Goal: Information Seeking & Learning: Check status

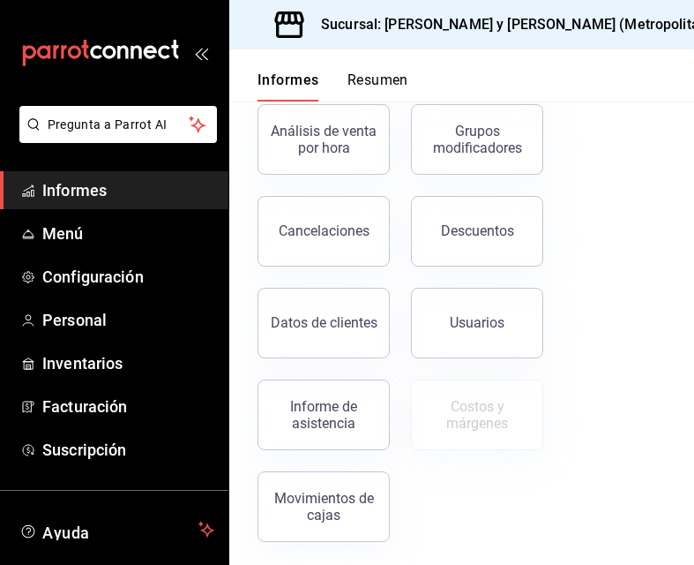
scroll to position [378, 0]
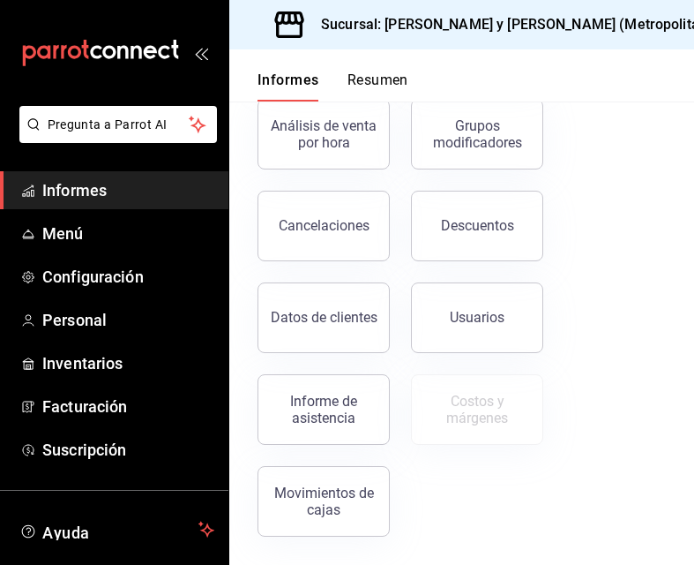
click at [591, 432] on div "Ventas Categorías Boleto promedio Cajas Órdenes Pagos Análisis de venta por hor…" at bounding box center [451, 169] width 430 height 734
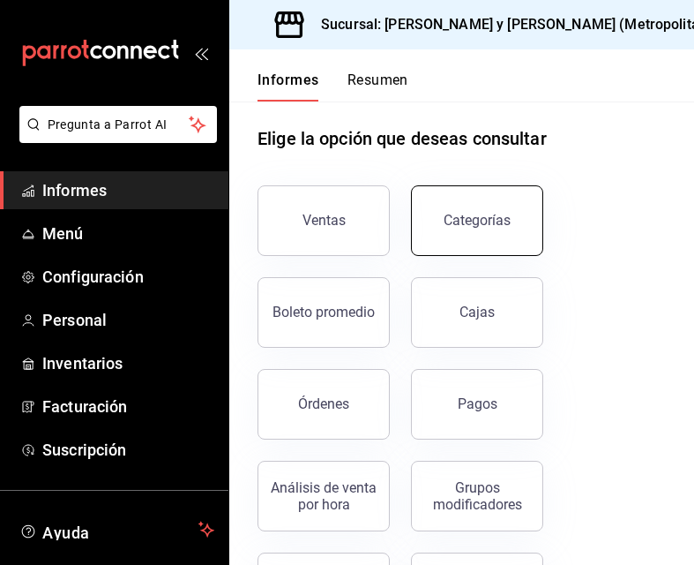
scroll to position [0, 0]
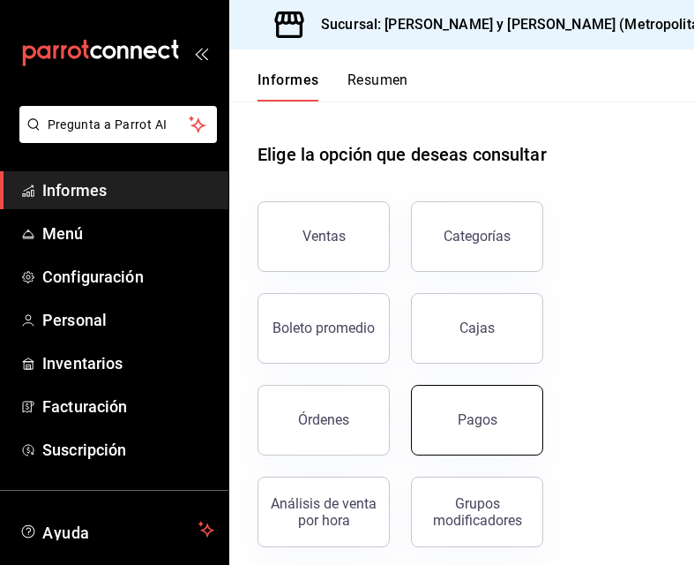
click at [485, 418] on font "Pagos" at bounding box center [478, 419] width 40 height 17
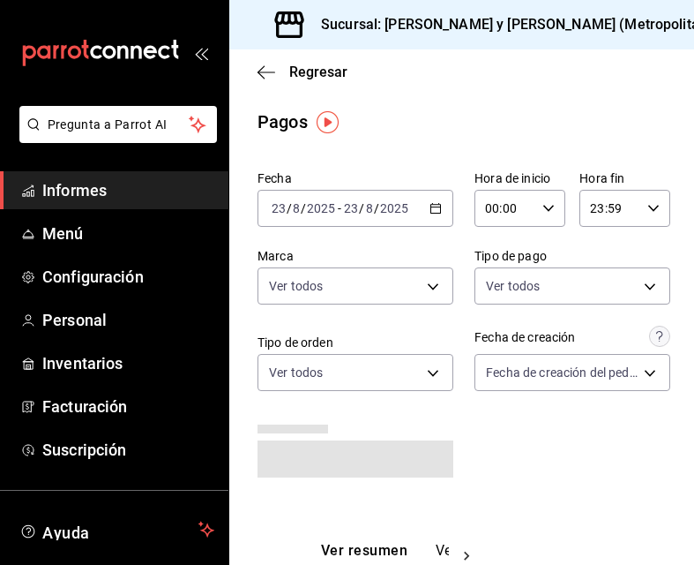
click at [432, 199] on div "[DATE] [DATE] - [DATE] [DATE]" at bounding box center [356, 208] width 196 height 37
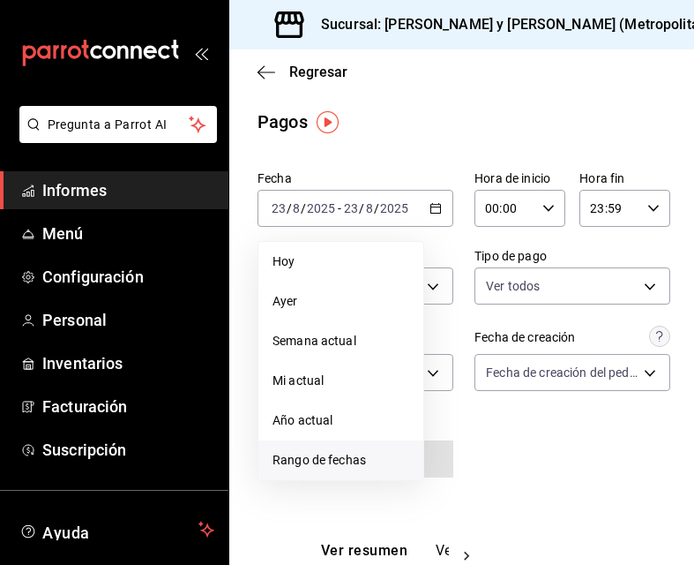
click at [399, 461] on span "Rango de fechas" at bounding box center [341, 460] width 137 height 19
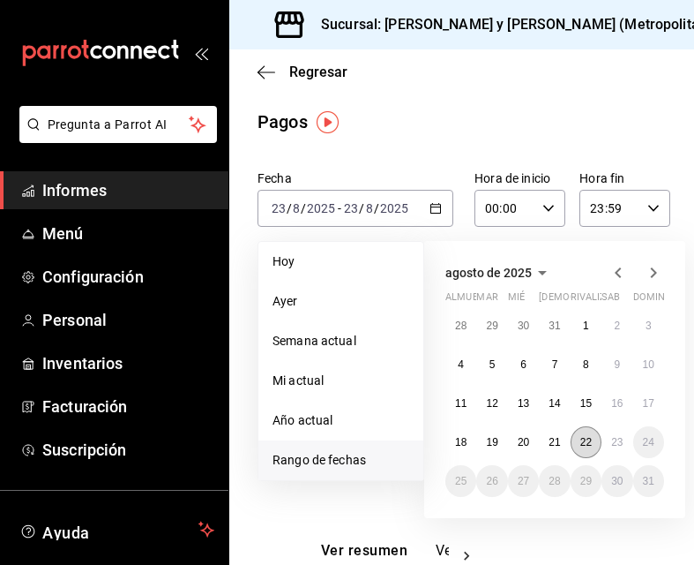
click at [582, 446] on font "22" at bounding box center [586, 442] width 11 height 12
click at [622, 435] on button "23" at bounding box center [617, 442] width 31 height 32
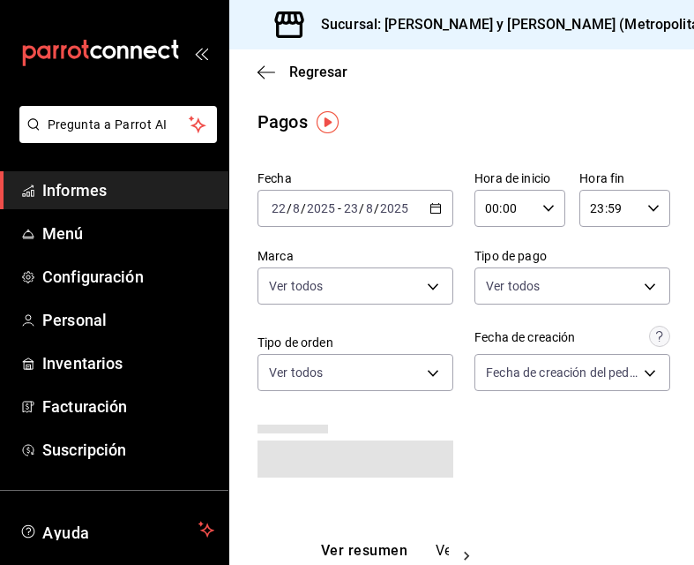
click at [548, 212] on div "00:00 Hora de inicio" at bounding box center [520, 208] width 91 height 37
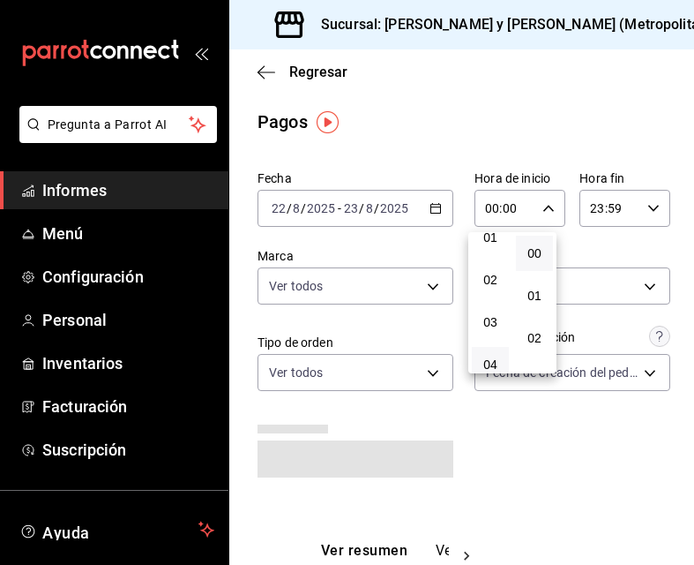
scroll to position [88, 0]
click at [491, 343] on button "04" at bounding box center [490, 334] width 37 height 35
type input "04:00"
click at [636, 210] on div at bounding box center [347, 282] width 694 height 565
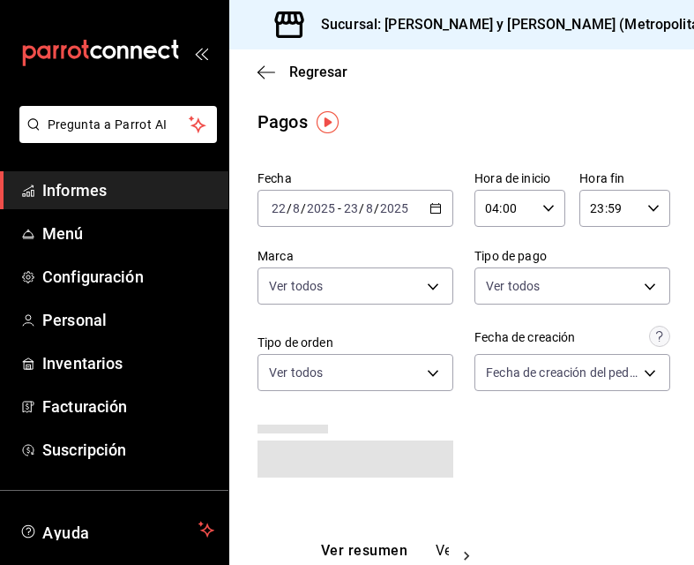
click at [648, 207] on icon "button" at bounding box center [654, 208] width 12 height 12
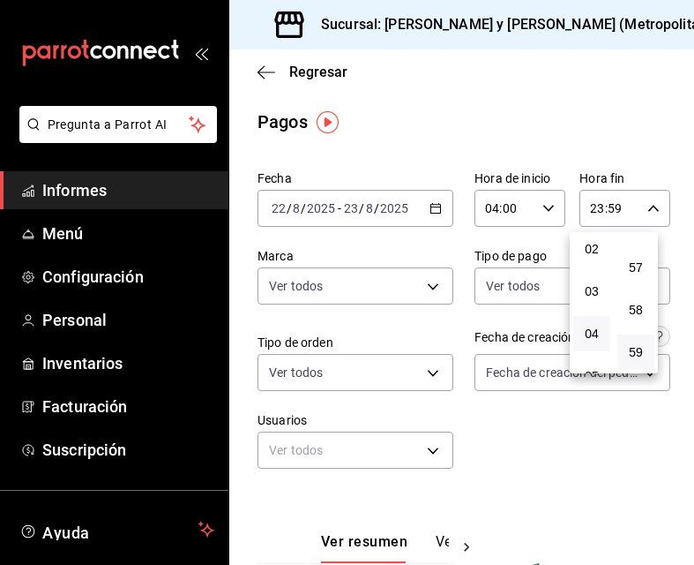
scroll to position [88, 0]
click at [593, 296] on font "03" at bounding box center [592, 292] width 14 height 14
type input "03:59"
click at [561, 444] on div at bounding box center [347, 282] width 694 height 565
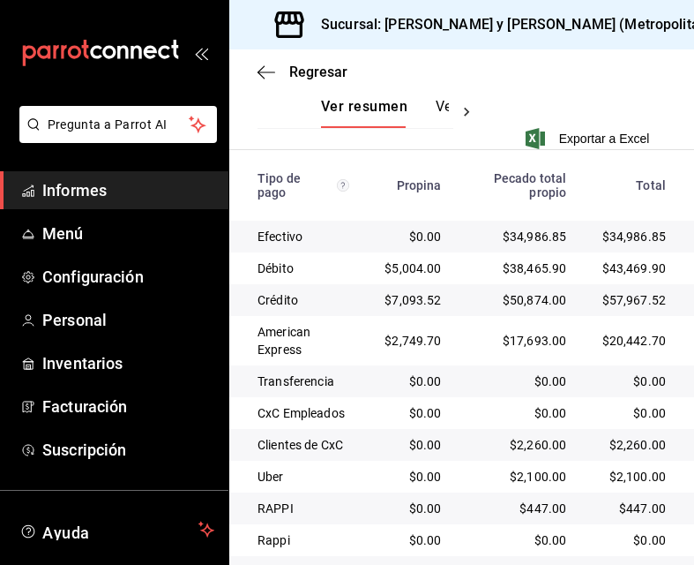
scroll to position [523, 0]
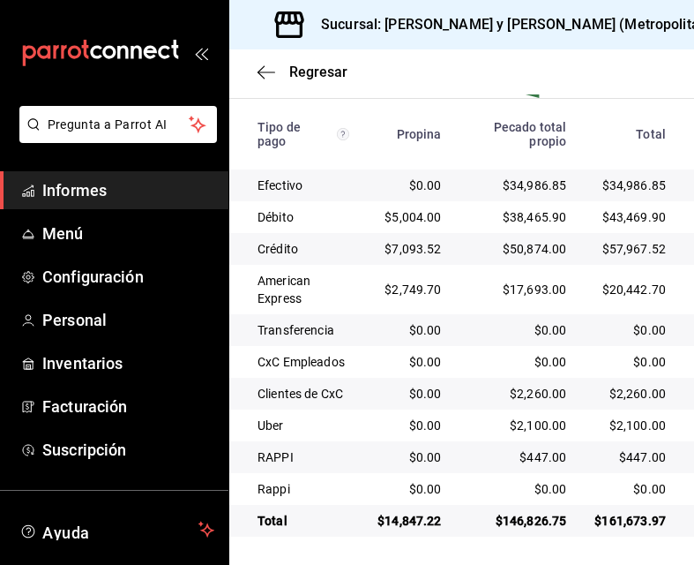
click at [251, 67] on div "Regresar" at bounding box center [461, 71] width 465 height 45
click at [266, 75] on icon "button" at bounding box center [267, 72] width 18 height 16
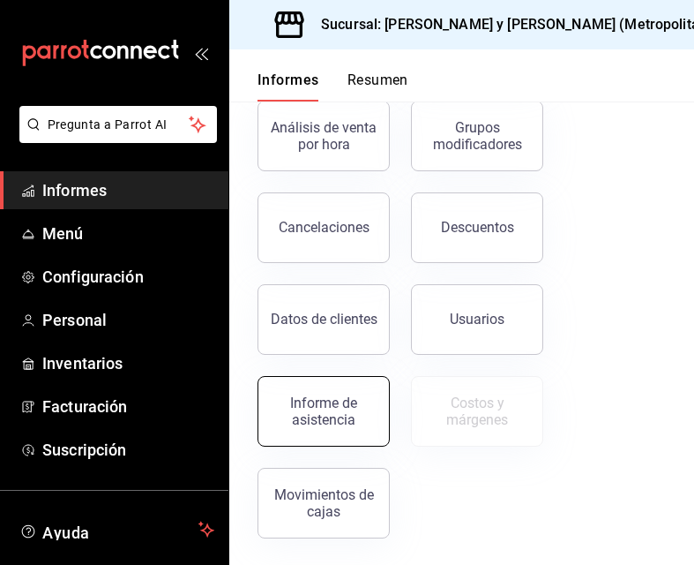
scroll to position [378, 0]
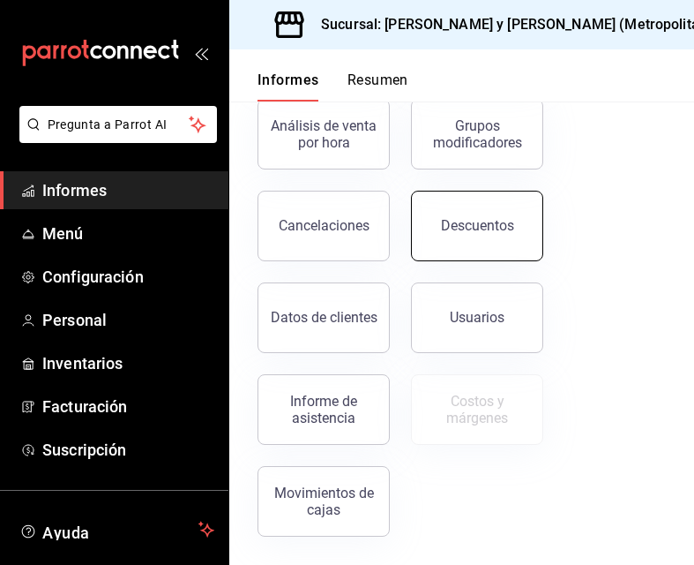
click at [455, 255] on button "Descuentos" at bounding box center [477, 226] width 132 height 71
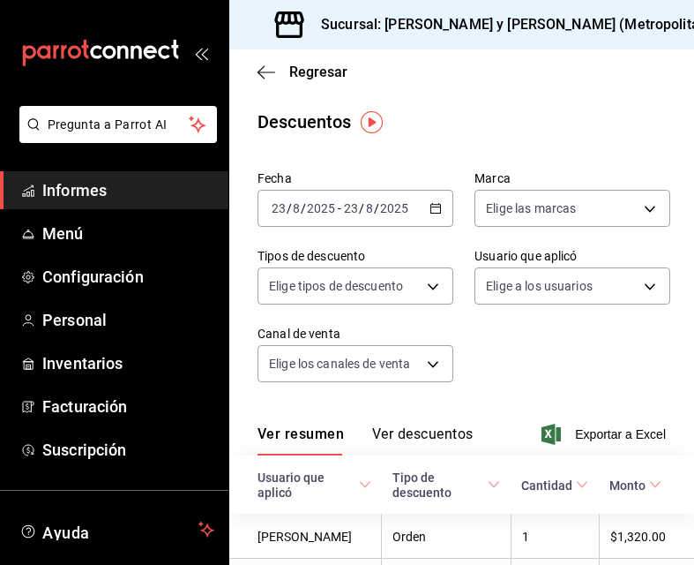
click at [442, 214] on div "[DATE] [DATE] - [DATE] [DATE]" at bounding box center [356, 208] width 196 height 37
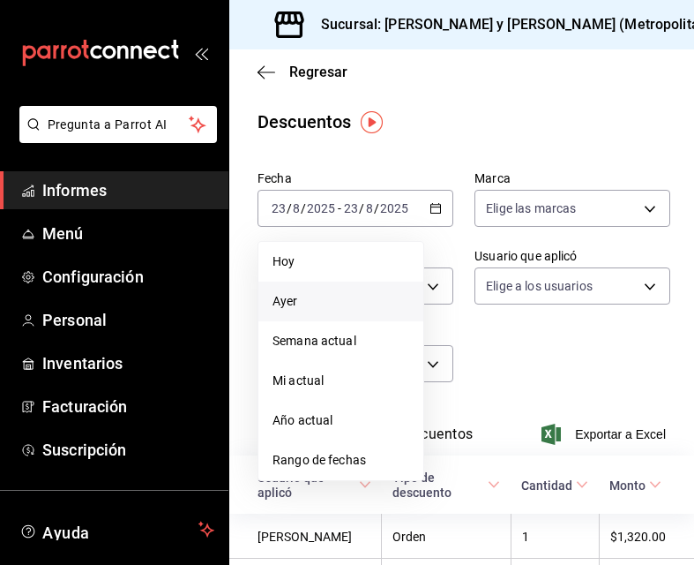
click at [339, 296] on span "Ayer" at bounding box center [341, 301] width 137 height 19
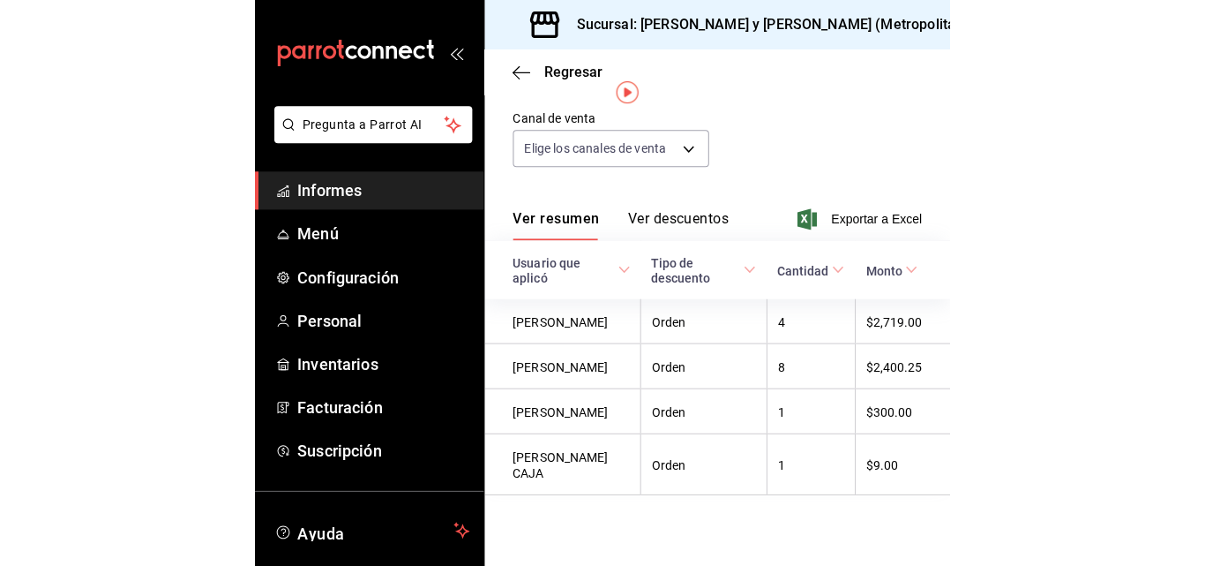
scroll to position [30, 0]
